Goal: Task Accomplishment & Management: Use online tool/utility

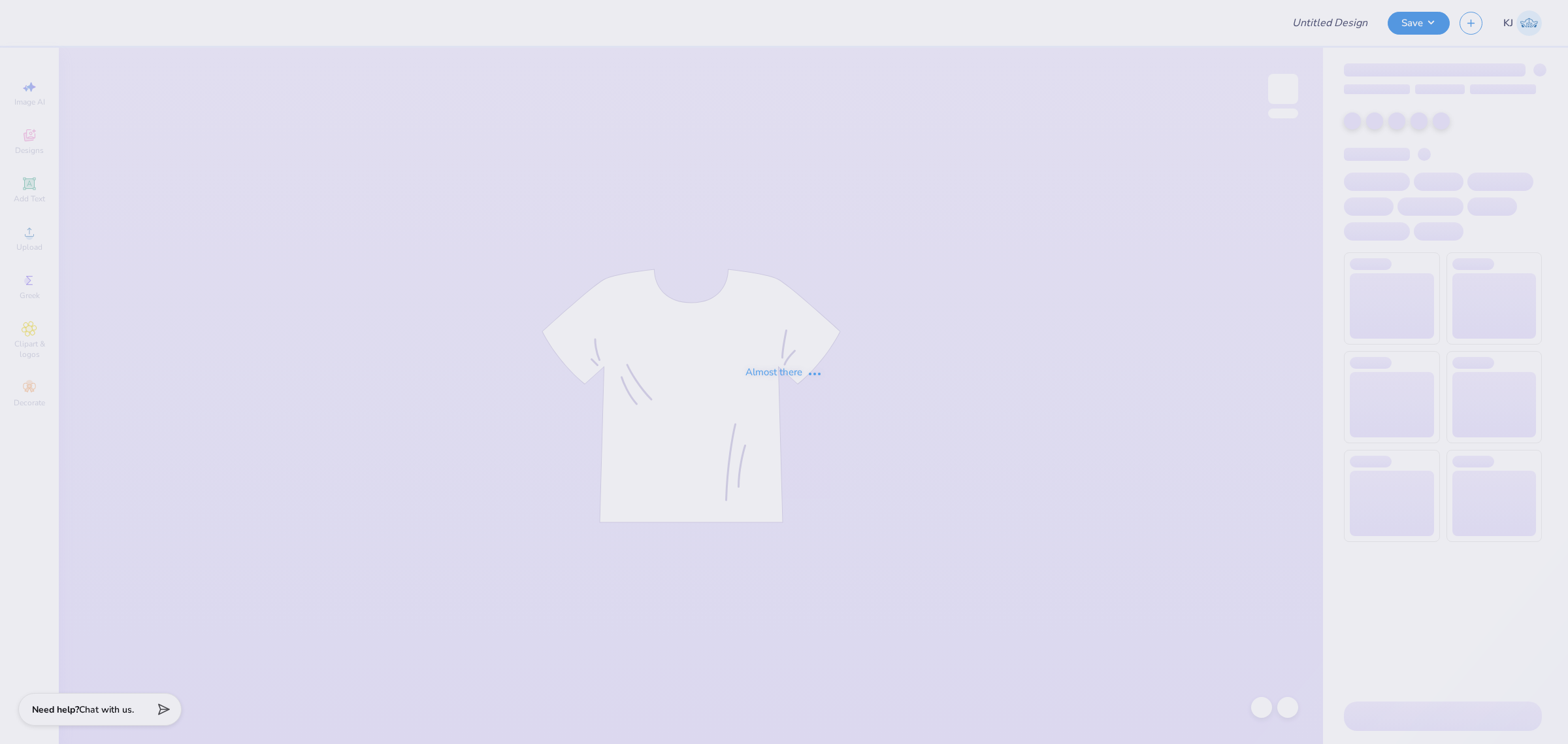
type input "The university of North Carolina at Chapel Hill : Emily Dorenfel"
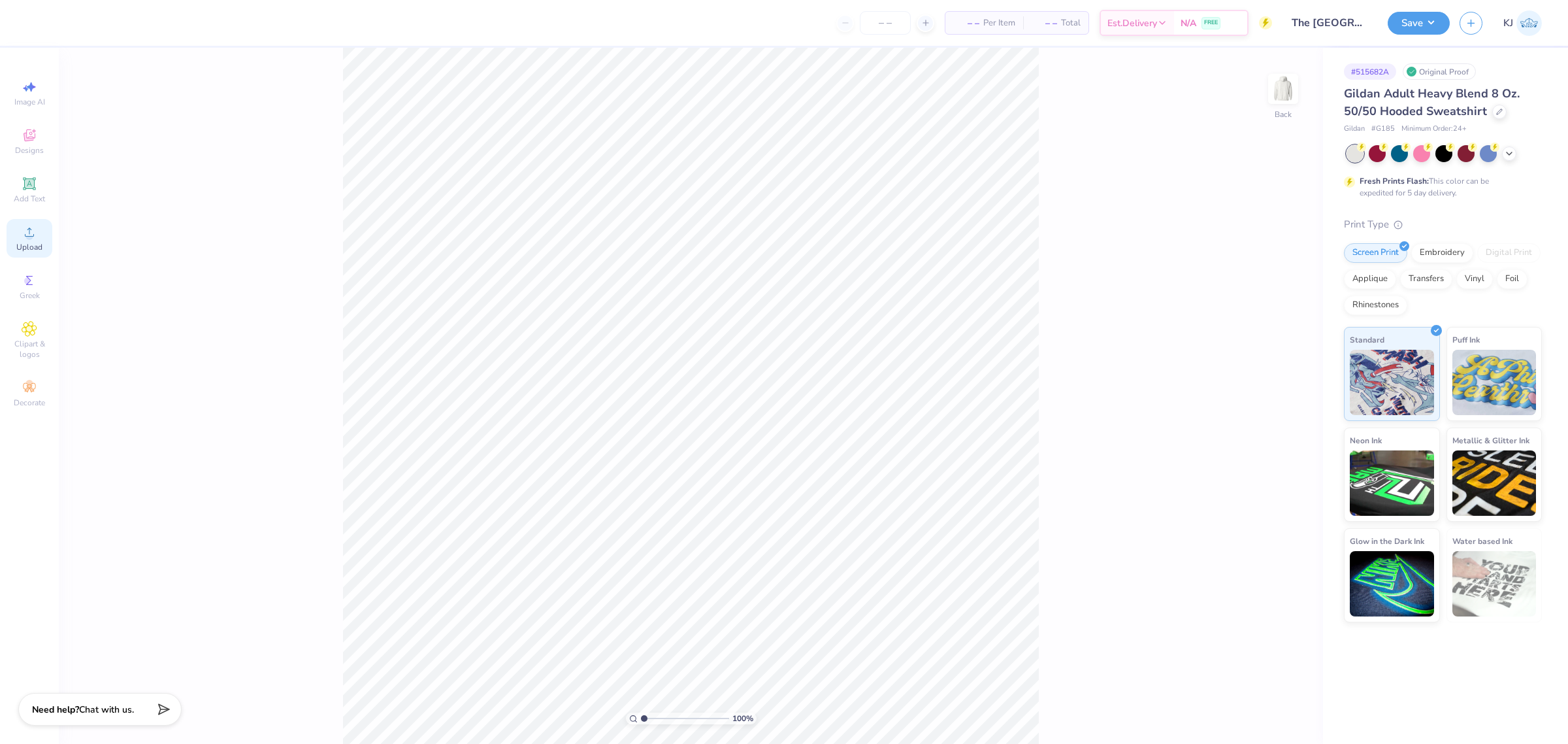
click at [21, 247] on span "Upload" at bounding box center [29, 247] width 26 height 11
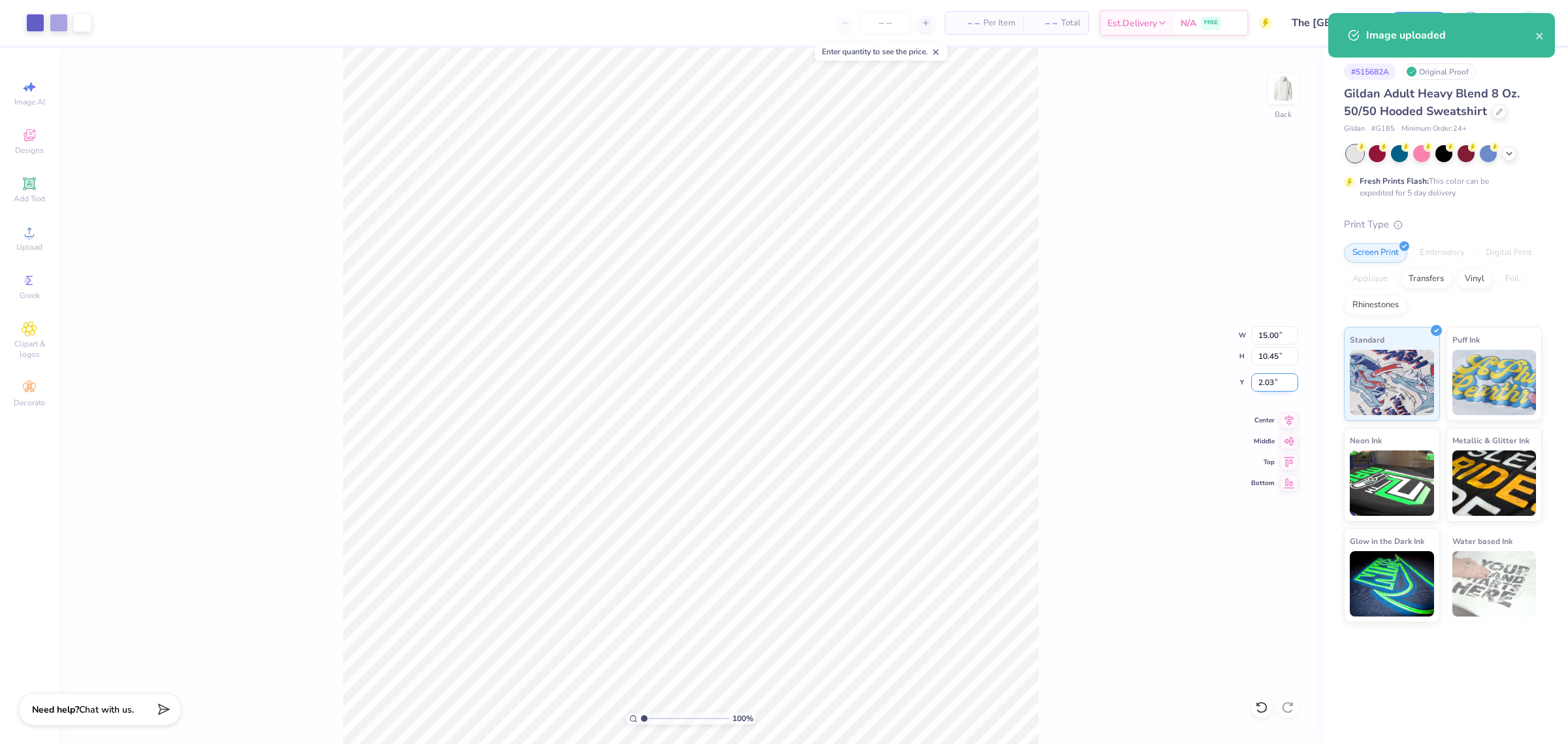
click at [1263, 384] on input "2.03" at bounding box center [1274, 382] width 47 height 18
click at [1273, 332] on input "15.00" at bounding box center [1274, 335] width 47 height 18
type input "3.00"
click at [1265, 334] on input "15.00" at bounding box center [1274, 335] width 47 height 18
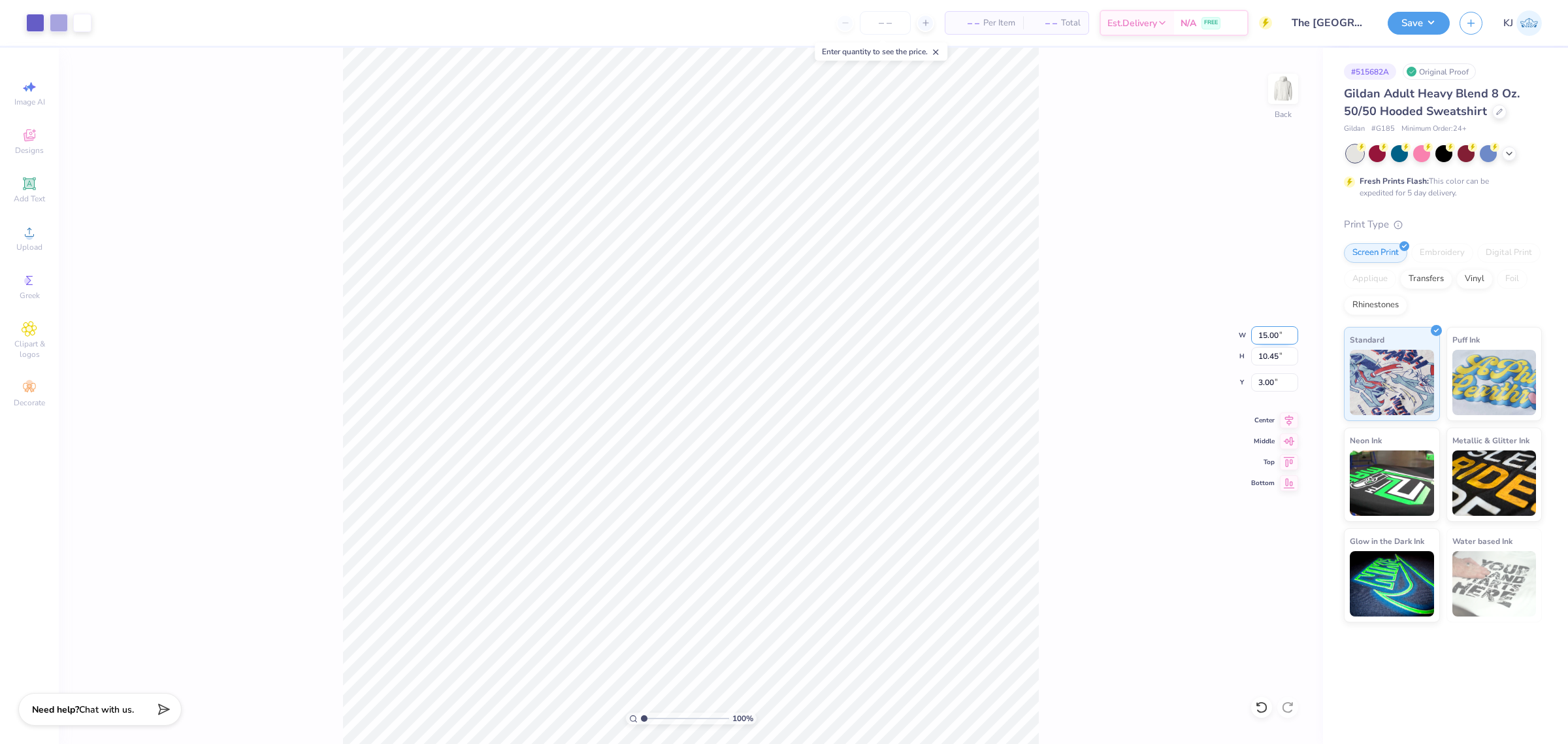
click at [1265, 334] on input "15.00" at bounding box center [1274, 335] width 47 height 18
type input "9.00"
type input "6.27"
click at [1257, 383] on input "5.09" at bounding box center [1274, 382] width 47 height 18
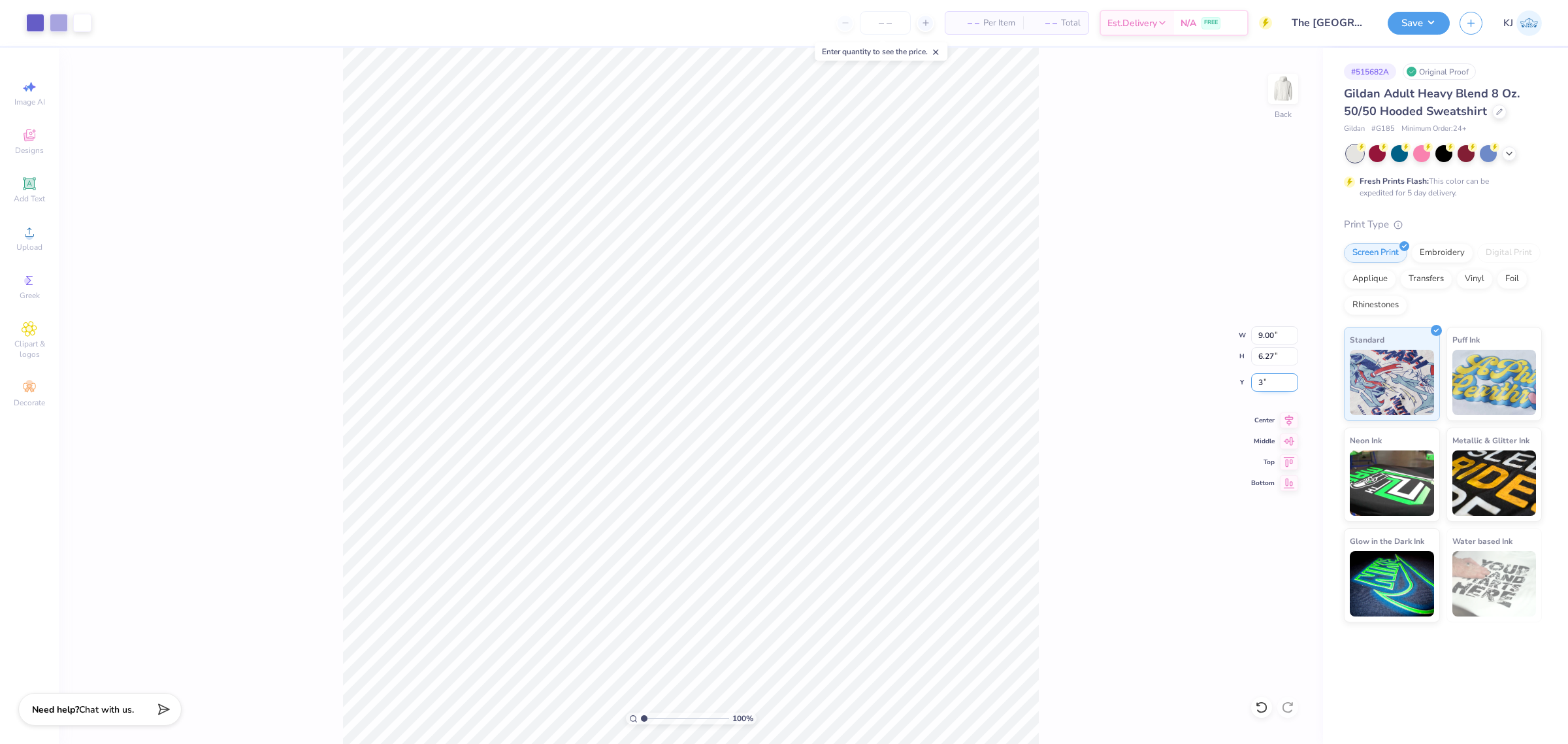
type input "3.00"
click at [1431, 28] on button "Save" at bounding box center [1418, 21] width 62 height 22
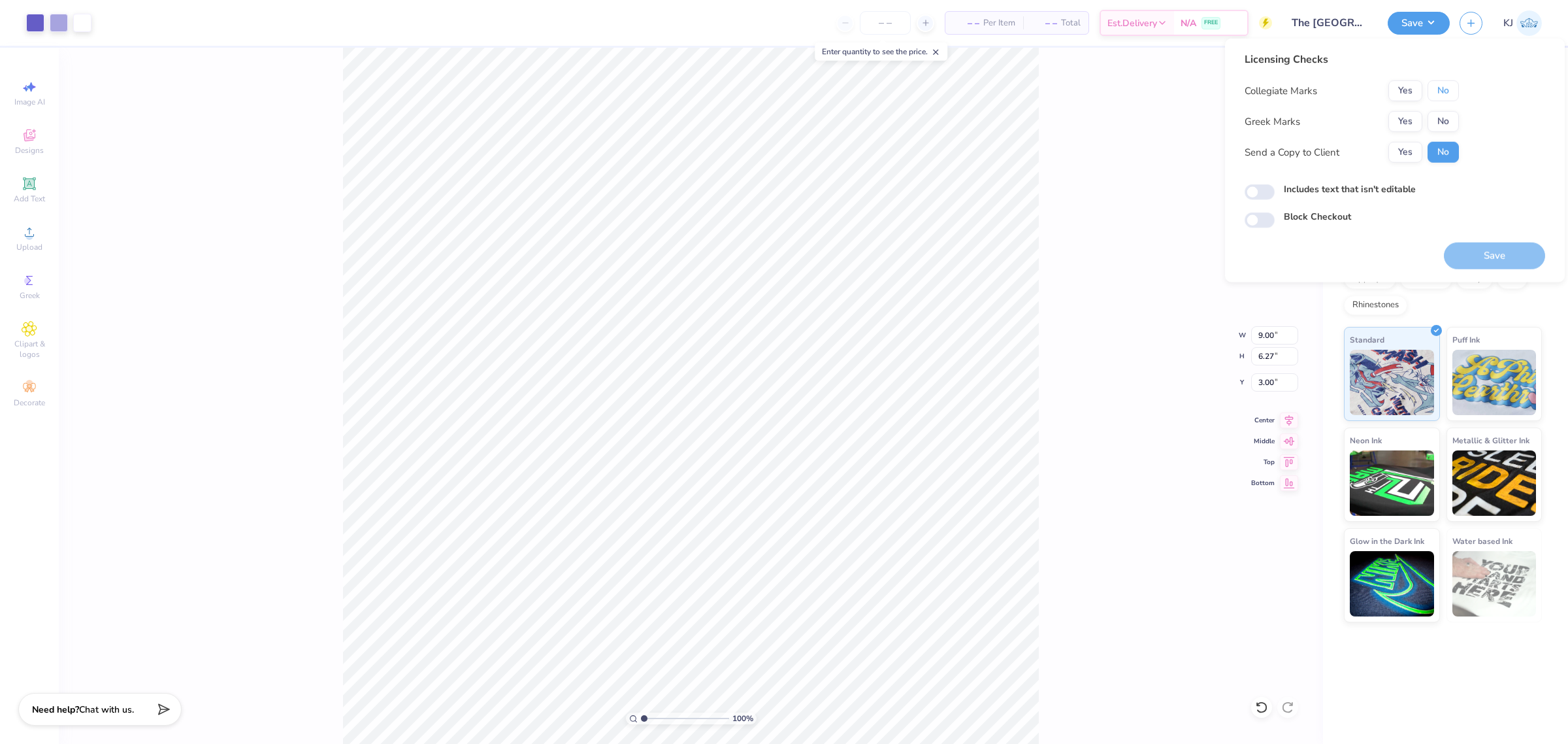
drag, startPoint x: 1436, startPoint y: 85, endPoint x: 1440, endPoint y: 109, distance: 24.3
click at [1436, 86] on button "No" at bounding box center [1442, 90] width 31 height 21
click at [1441, 114] on button "No" at bounding box center [1442, 121] width 31 height 21
click at [1478, 252] on button "Save" at bounding box center [1494, 256] width 101 height 27
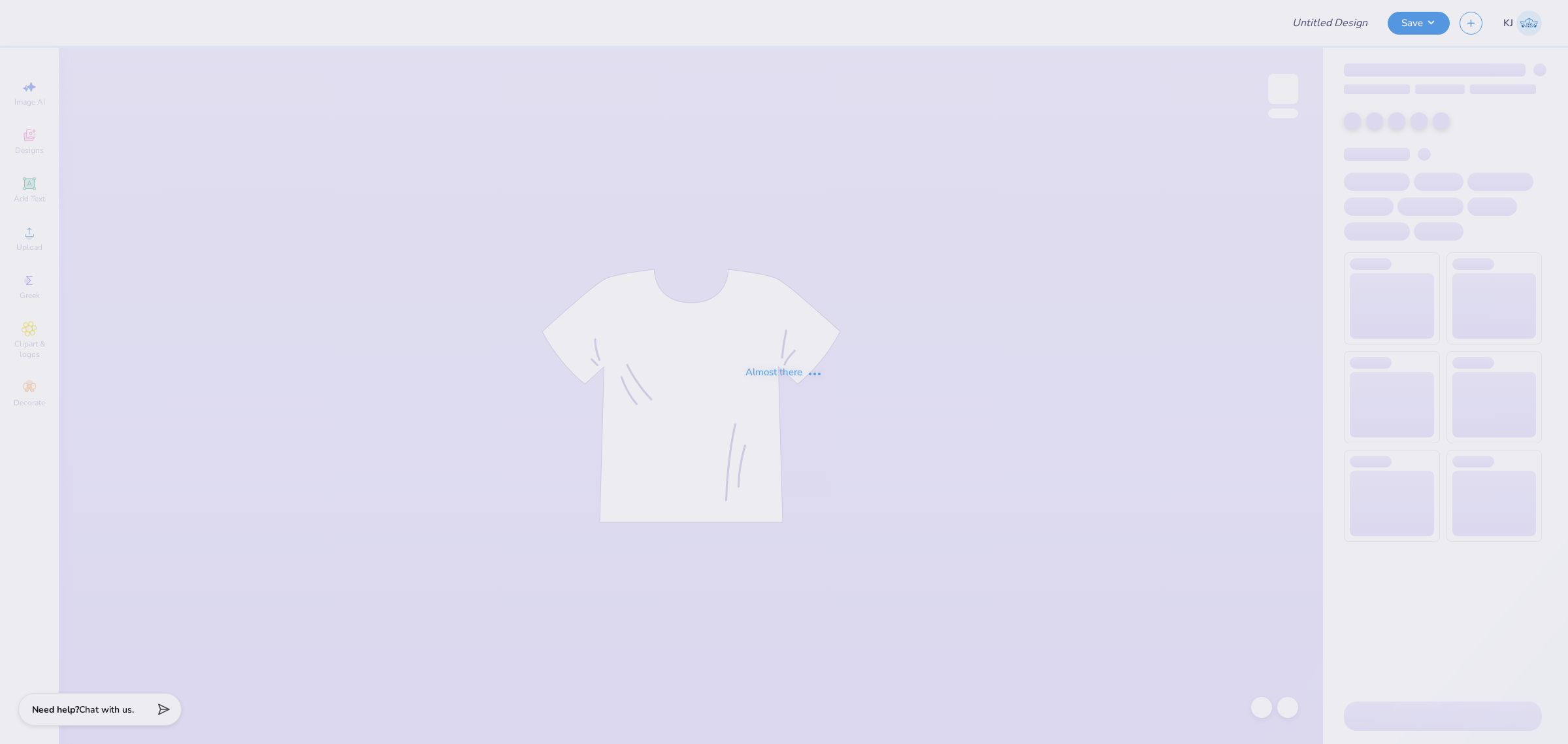
type input "[PERSON_NAME] : TexasTechPreNursingAssociation (PNA)"
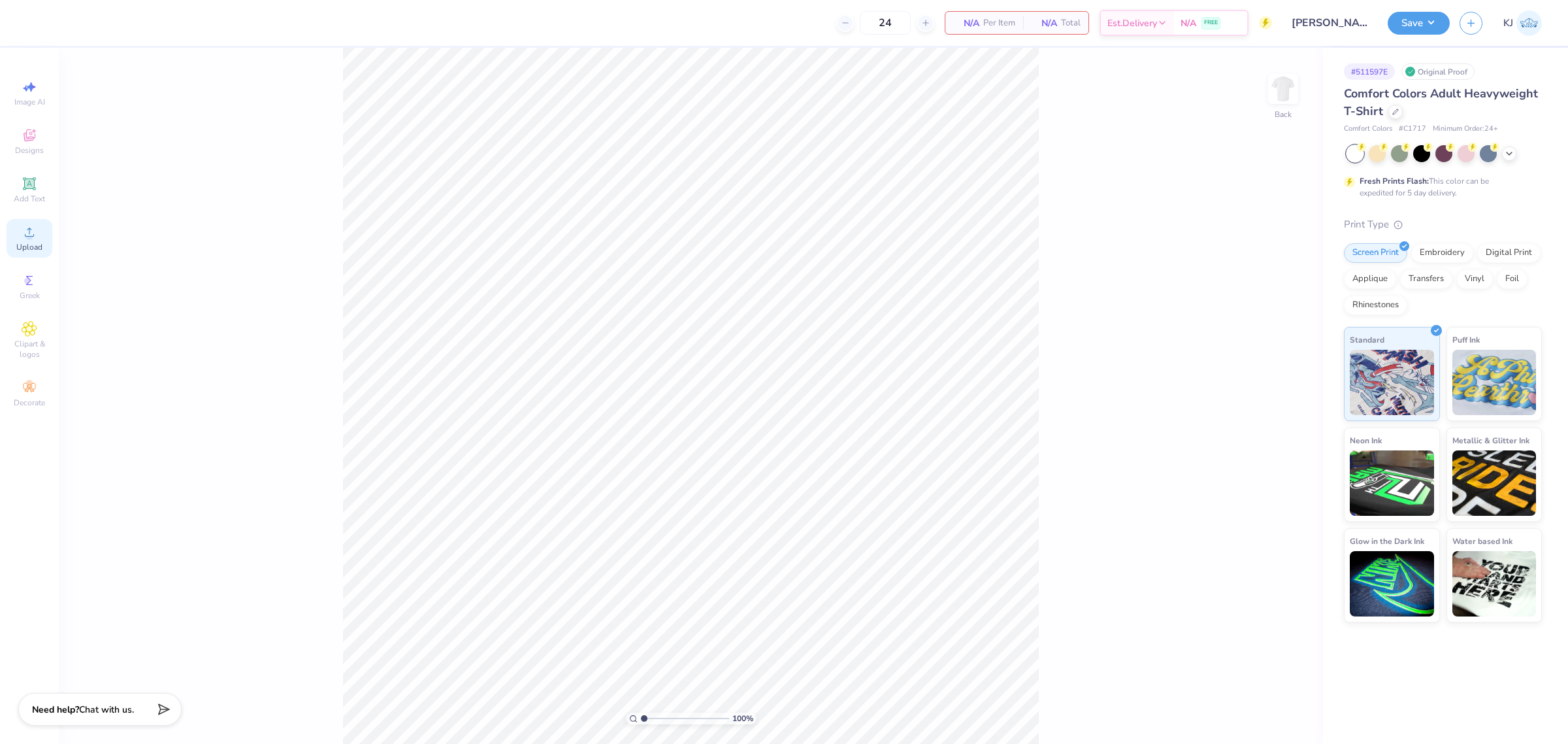
click at [22, 239] on icon at bounding box center [29, 232] width 15 height 15
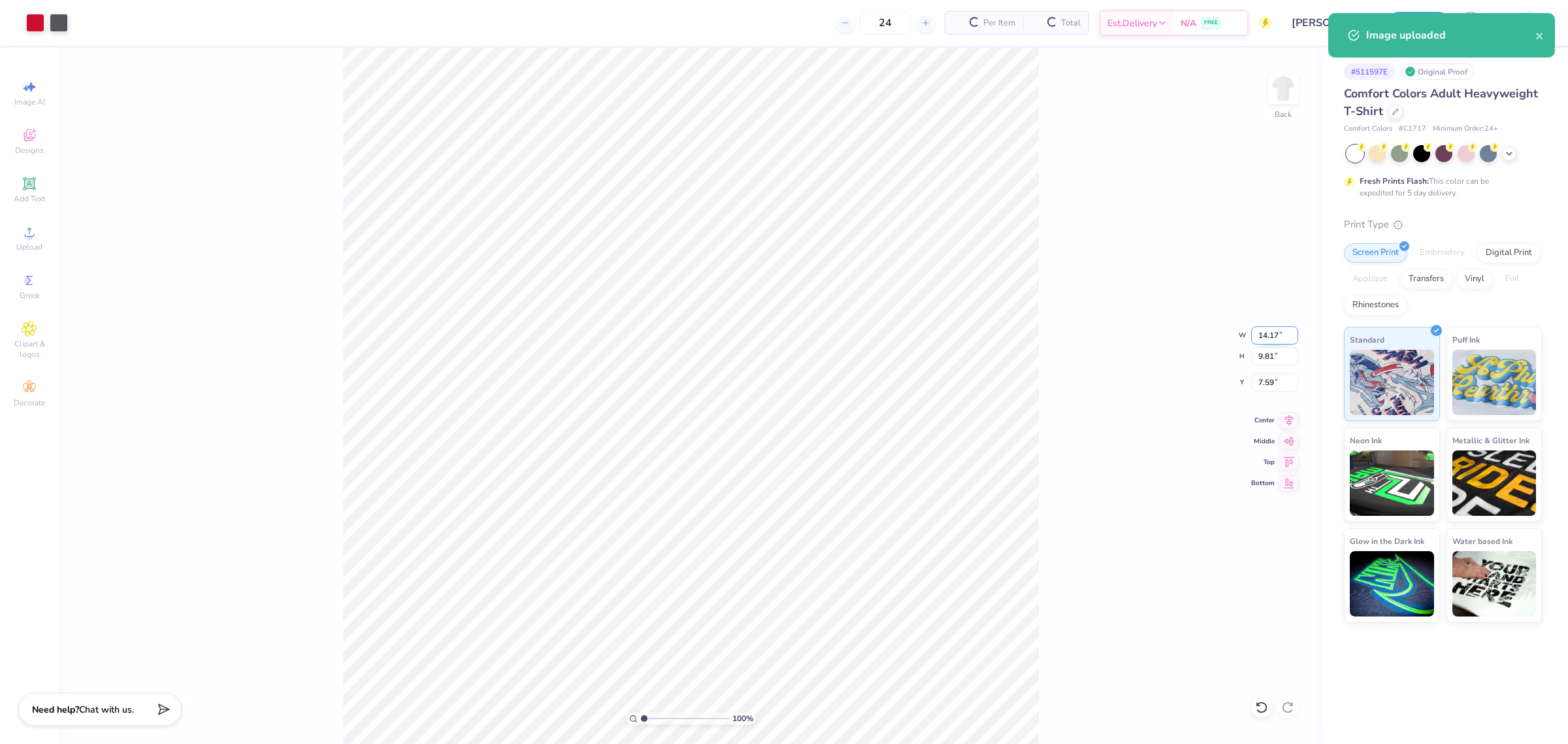
click at [1266, 334] on input "14.17" at bounding box center [1274, 335] width 47 height 18
type input "11.00"
type input "7.62"
click at [1263, 380] on input "8.69" at bounding box center [1274, 382] width 47 height 18
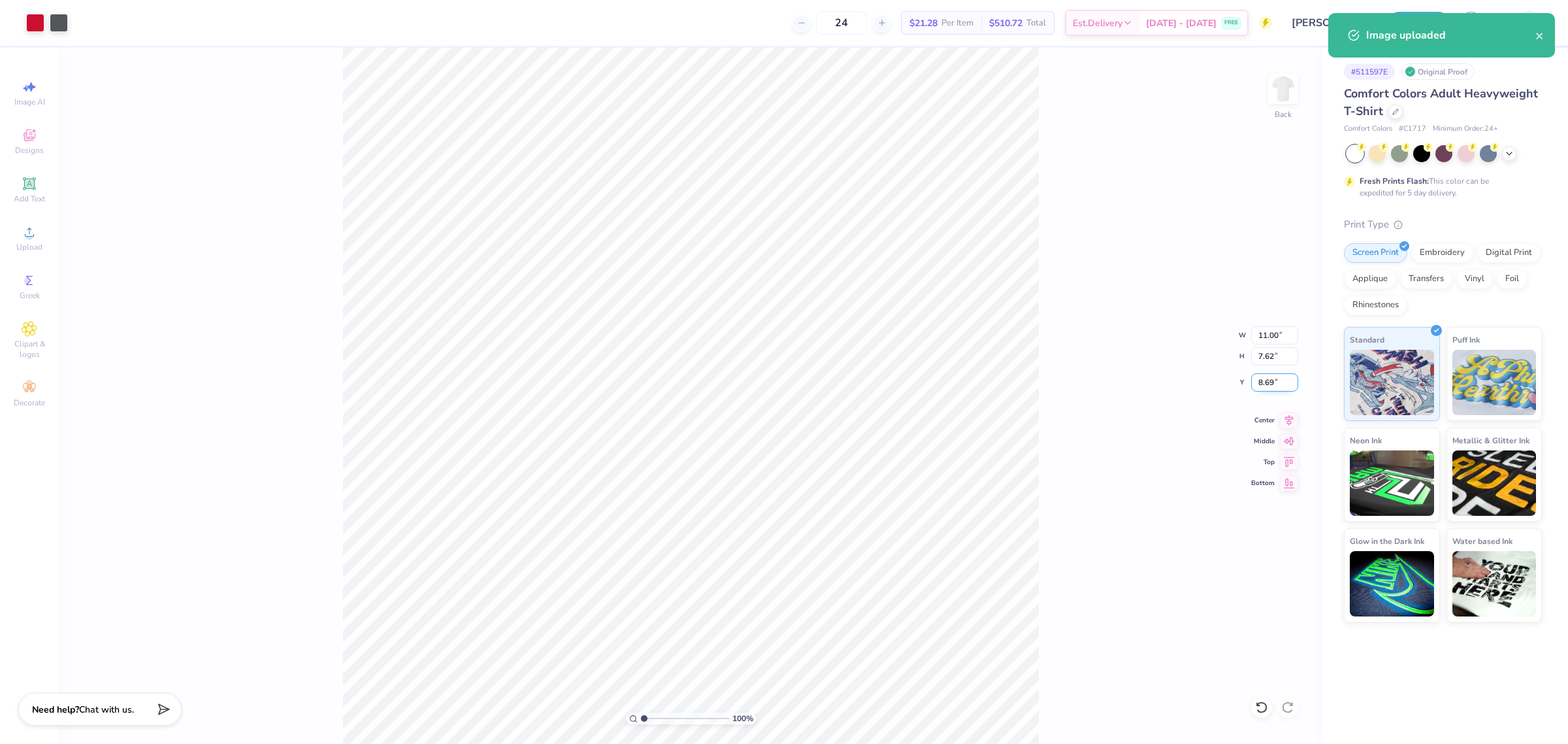
click at [1263, 380] on input "8.69" at bounding box center [1274, 382] width 47 height 18
type input "3.00"
click at [1258, 333] on input "11.00" at bounding box center [1274, 335] width 47 height 18
type input "9.00"
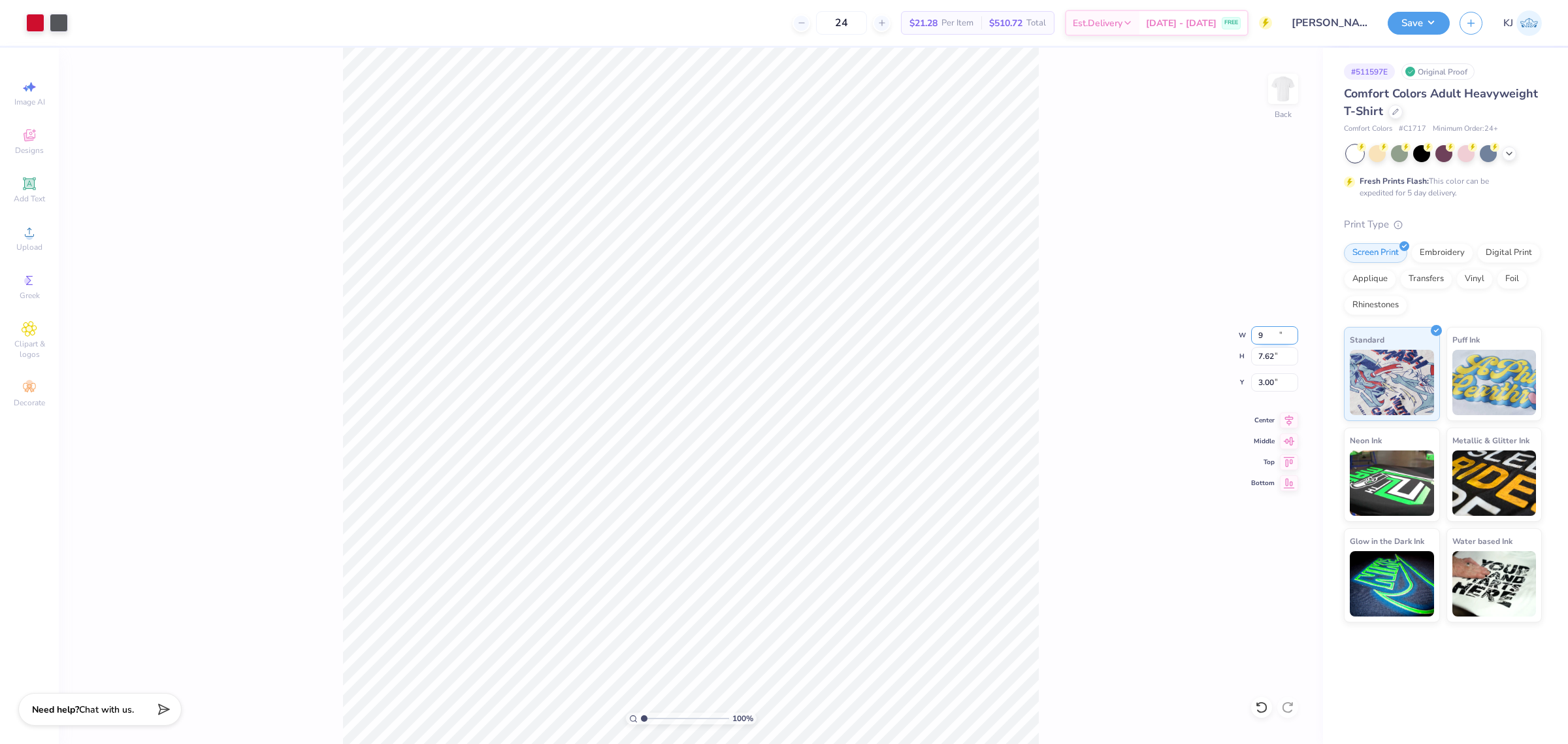
type input "6.23"
click at [1263, 385] on input "3.69" at bounding box center [1274, 382] width 47 height 18
click at [1263, 385] on input "3.69" at bounding box center [1274, 382] width 47 height 18
type input "3.00"
click at [1144, 524] on div "100 % Back W 9.00 9.00 " H 6.23 6.23 " Y 3.00 3.00 " Center Middle Top Bottom" at bounding box center [691, 395] width 1264 height 696
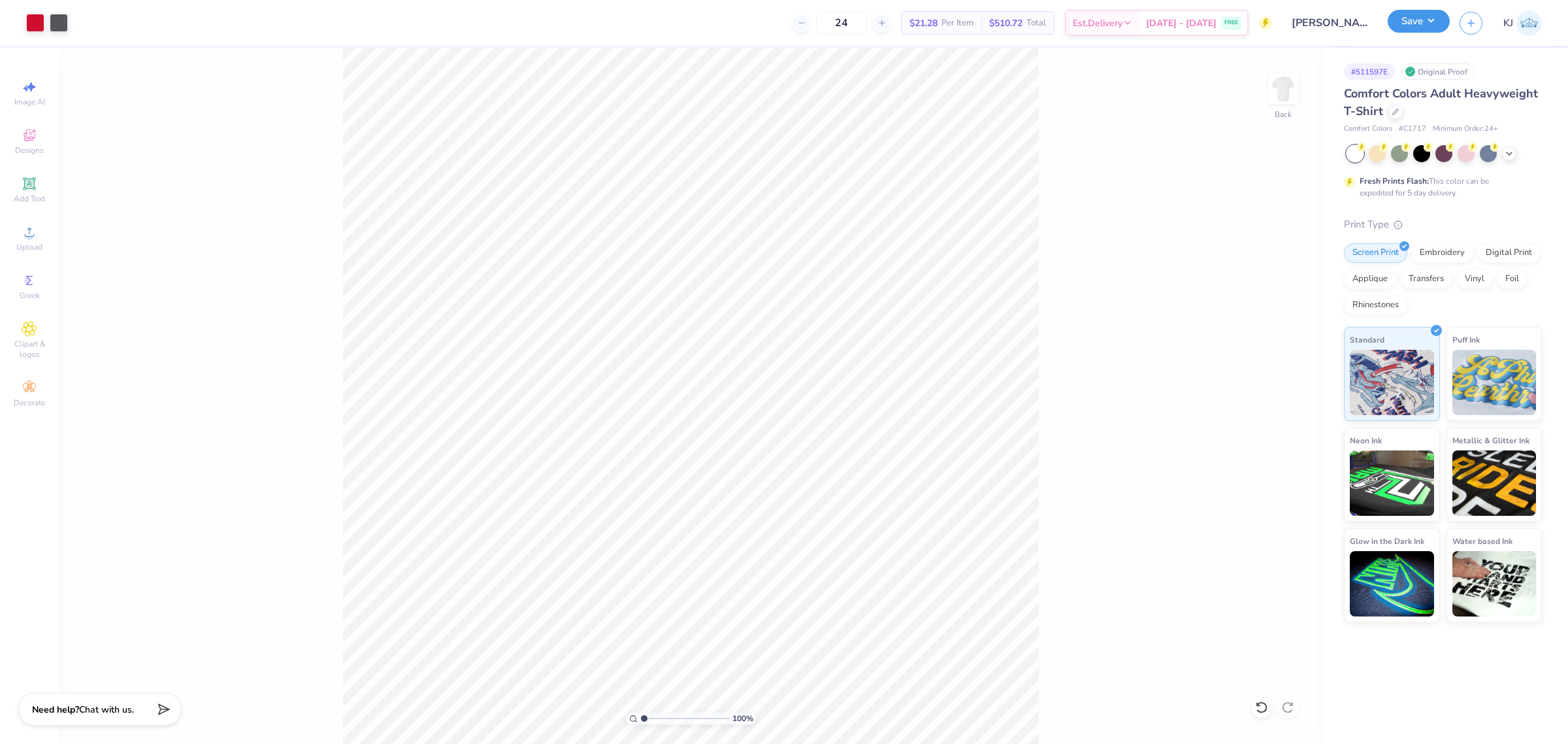
click at [1441, 21] on button "Save" at bounding box center [1418, 21] width 62 height 22
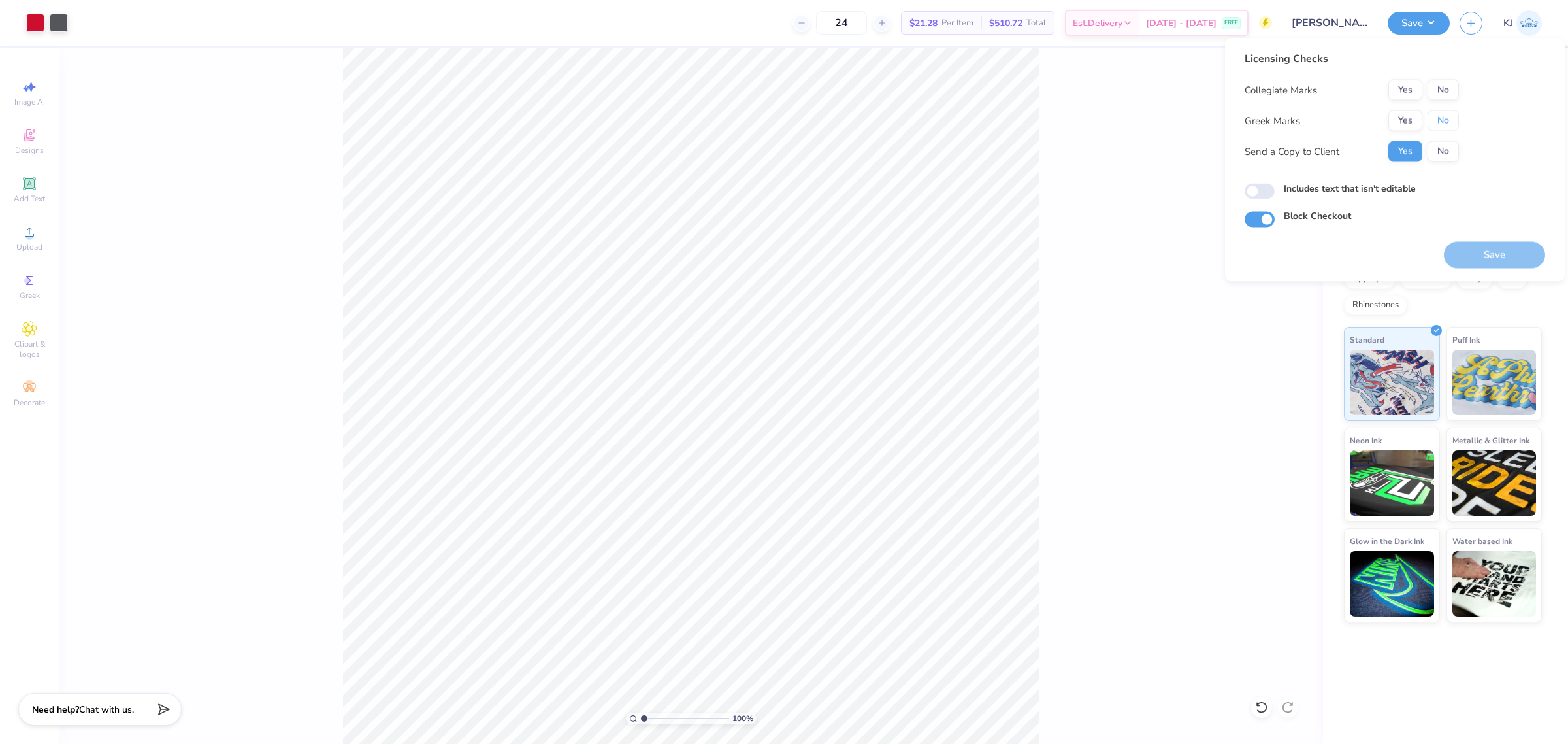
click at [1440, 119] on button "No" at bounding box center [1442, 120] width 31 height 21
click at [1440, 83] on button "No" at bounding box center [1442, 90] width 31 height 21
click at [1496, 252] on button "Save" at bounding box center [1494, 255] width 101 height 27
